Goal: Task Accomplishment & Management: Manage account settings

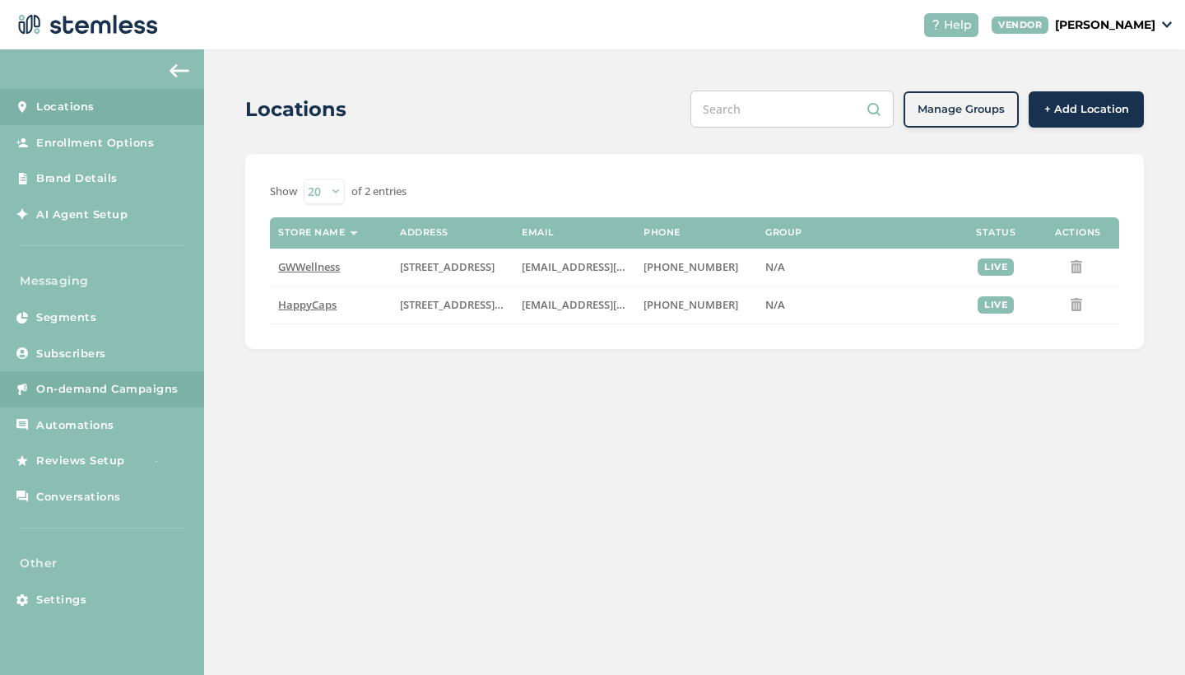
click at [88, 389] on span "On-demand Campaigns" at bounding box center [107, 389] width 142 height 16
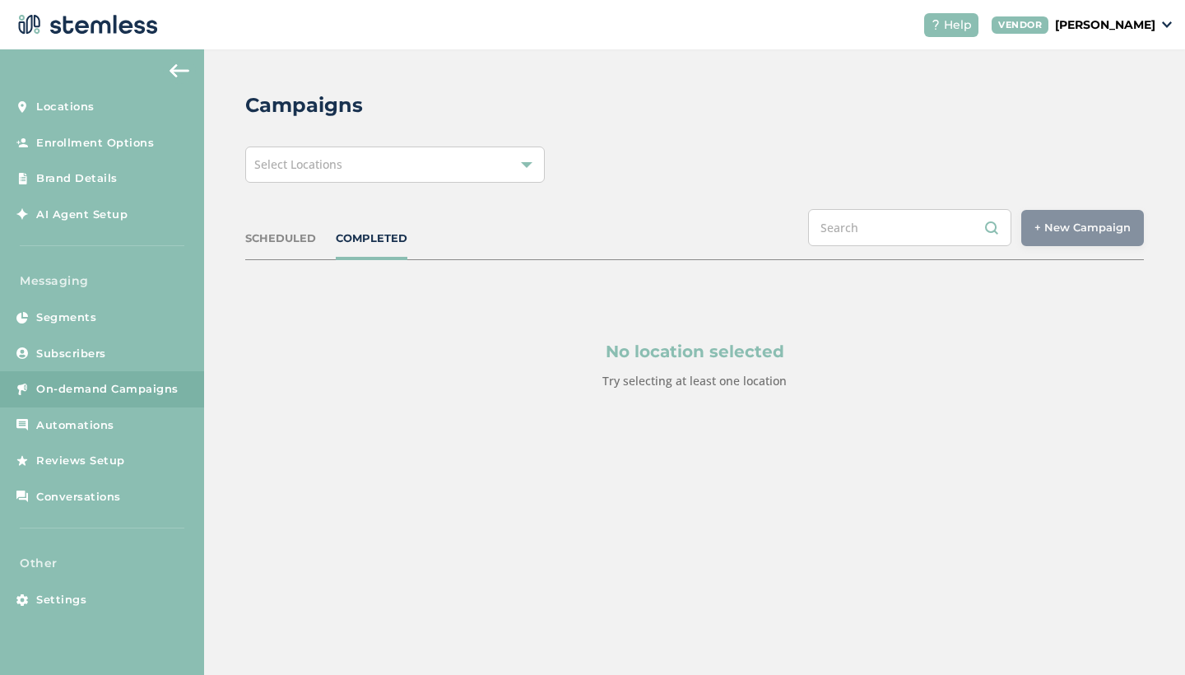
click at [348, 170] on div "Select Locations" at bounding box center [395, 165] width 300 height 36
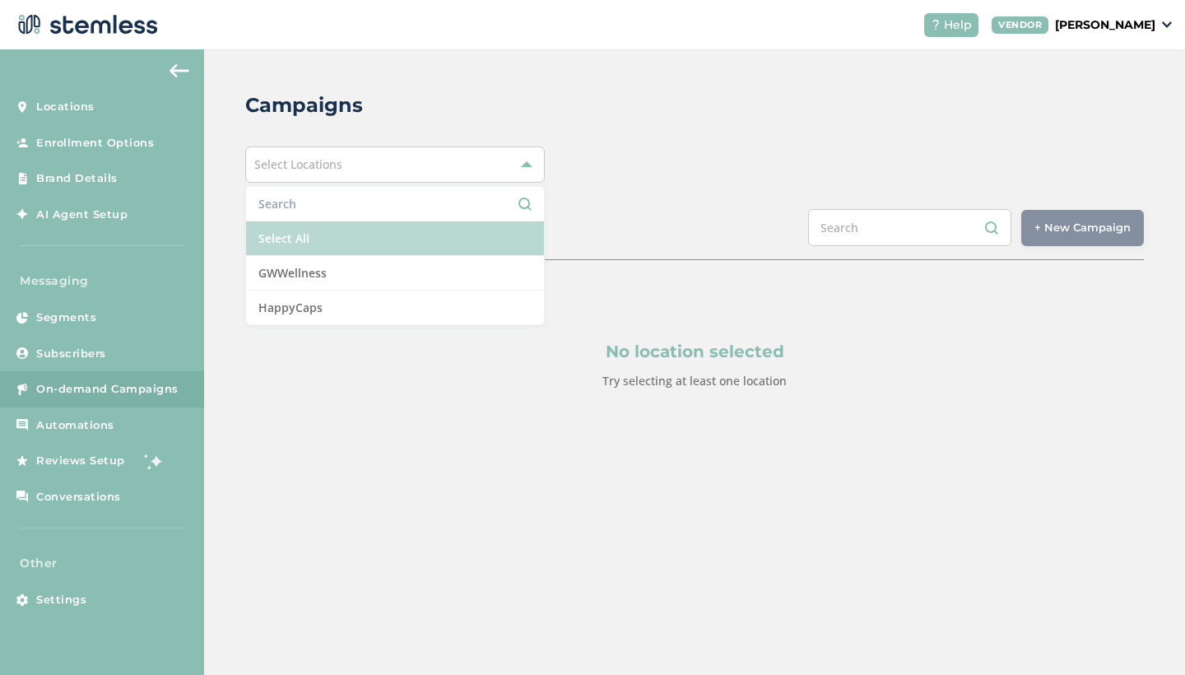
click at [342, 241] on li "Select All" at bounding box center [395, 238] width 298 height 35
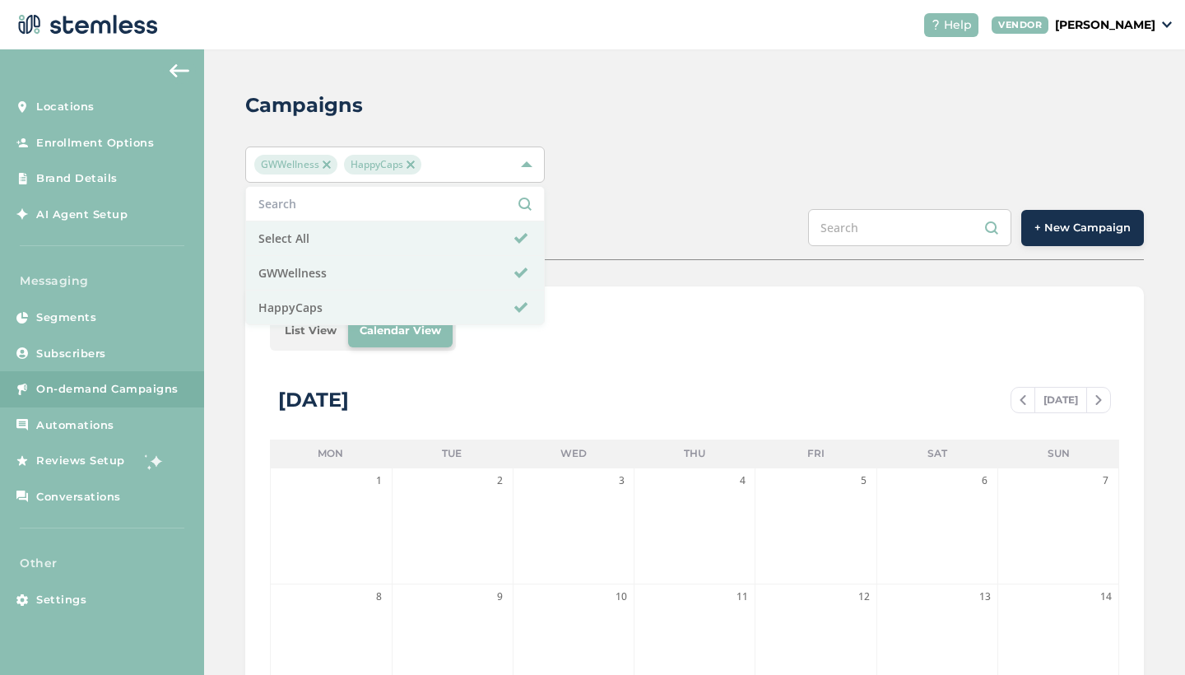
click at [617, 204] on div "Campaigns GWWellness HappyCaps Select All GWWellness HappyCaps SCHEDULED COMPLE…" at bounding box center [694, 581] width 981 height 1065
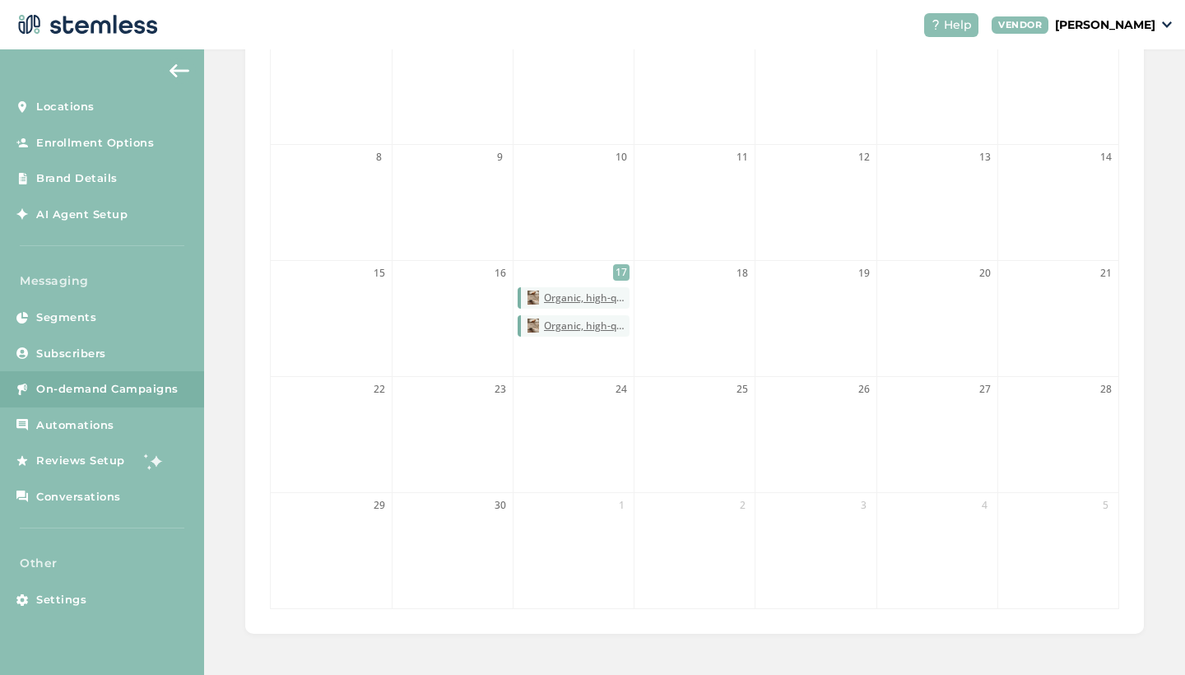
scroll to position [436, 0]
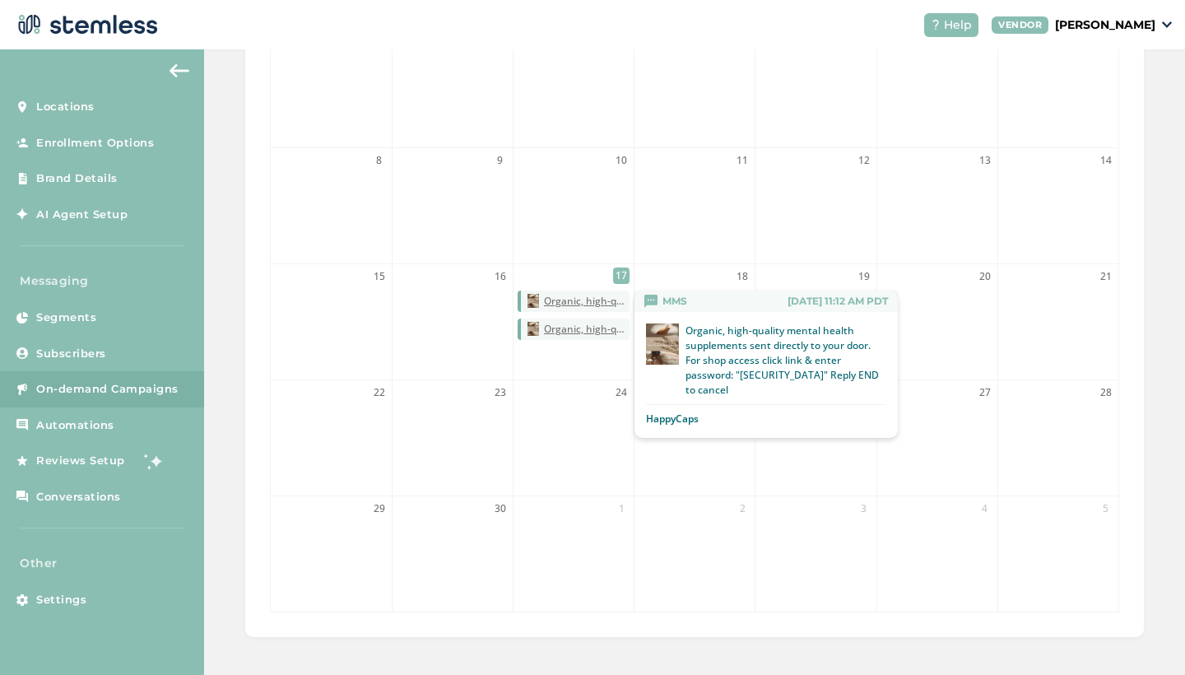
click at [578, 301] on span "Organic, high-quality mental health supplements sent directly to your door. For…" at bounding box center [587, 301] width 86 height 15
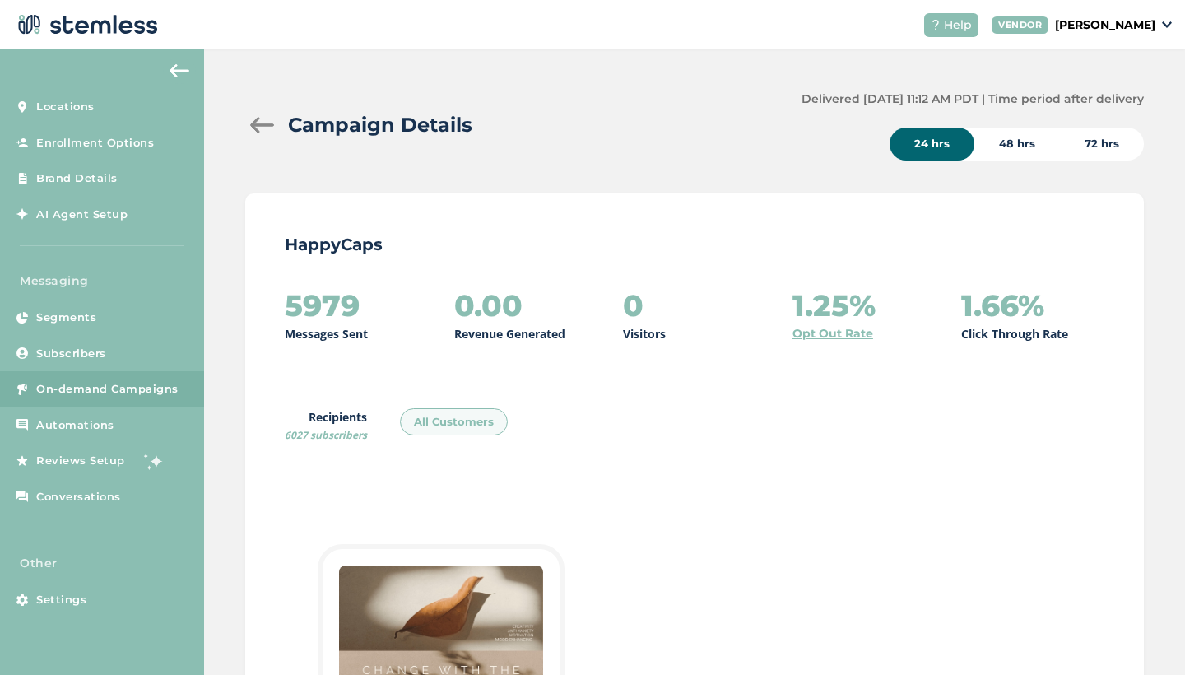
click at [1108, 142] on div "72 hrs" at bounding box center [1102, 144] width 84 height 33
click at [263, 122] on div at bounding box center [261, 125] width 33 height 16
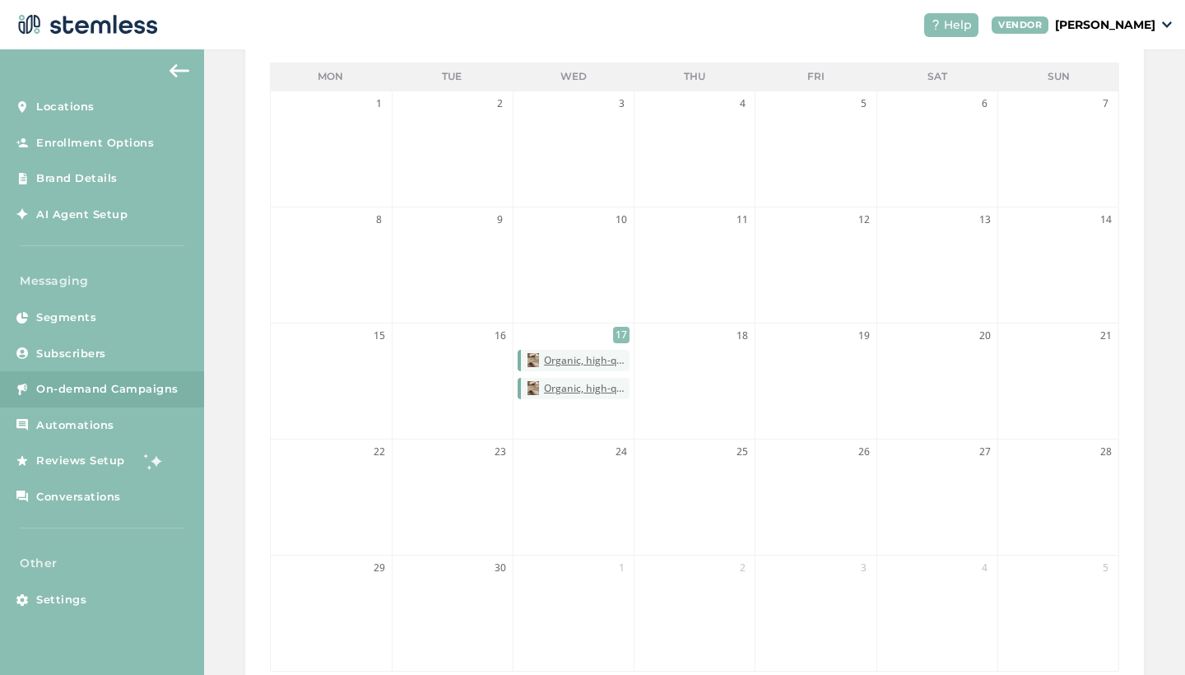
scroll to position [381, 0]
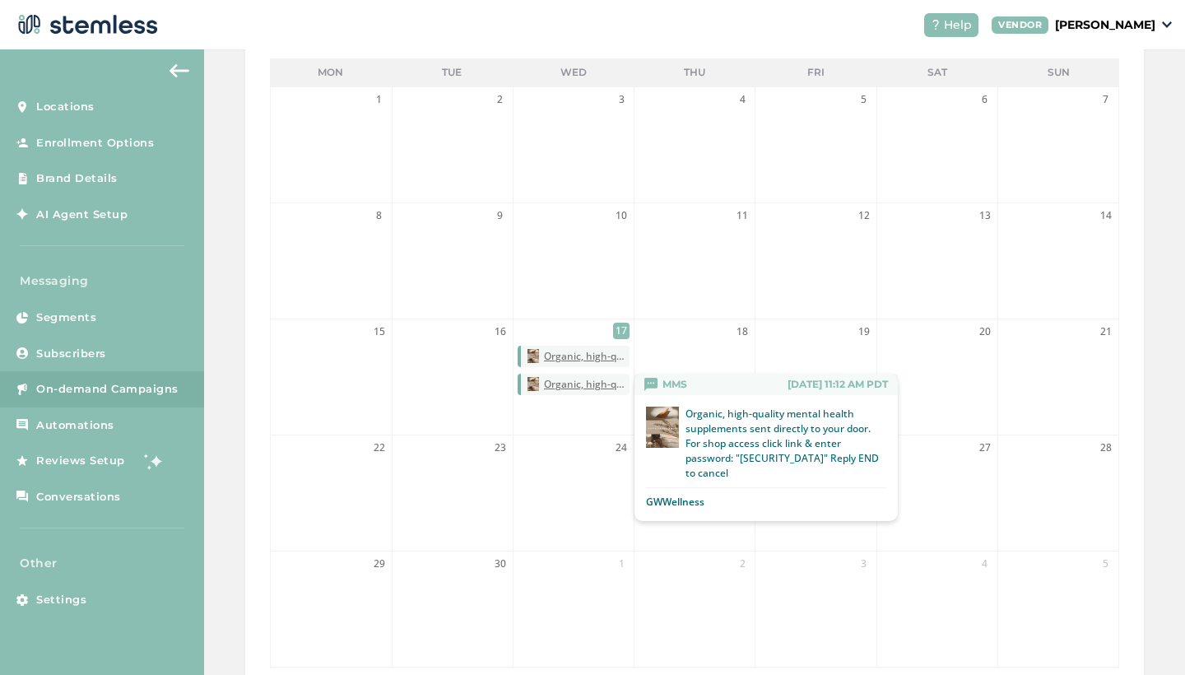
click at [563, 385] on span "Organic, high-quality mental health supplements sent directly to your door. For…" at bounding box center [587, 384] width 86 height 15
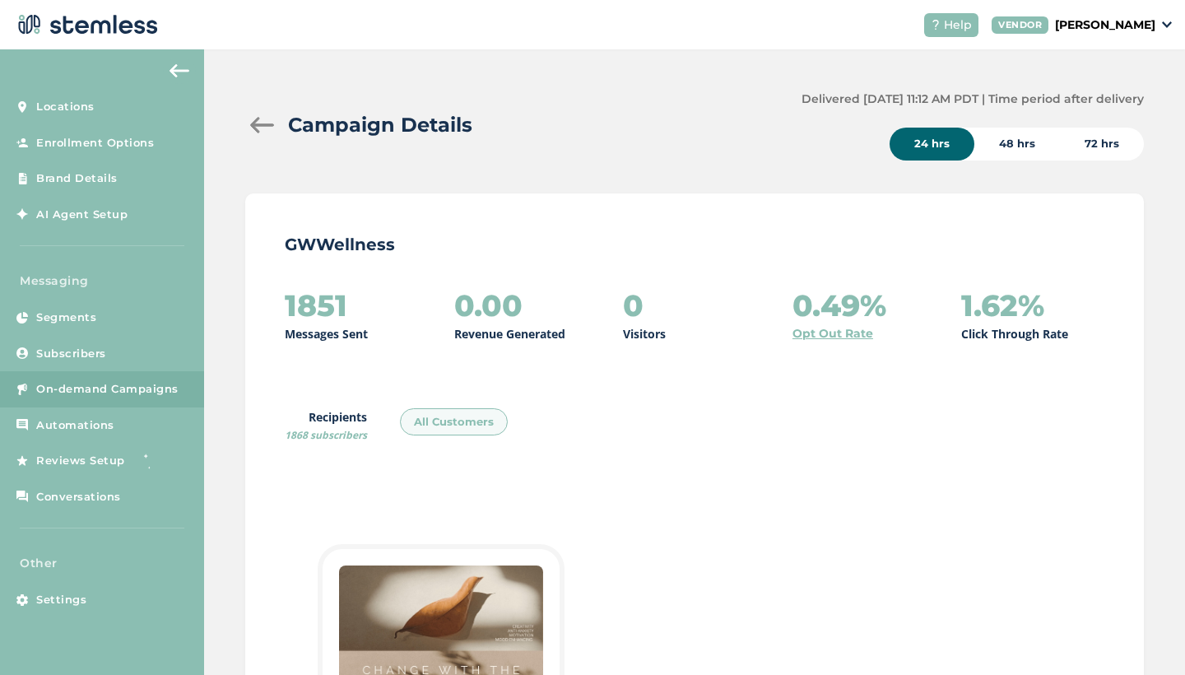
click at [1104, 147] on div "72 hrs" at bounding box center [1102, 144] width 84 height 33
click at [179, 68] on img at bounding box center [180, 70] width 20 height 13
